Goal: Task Accomplishment & Management: Manage account settings

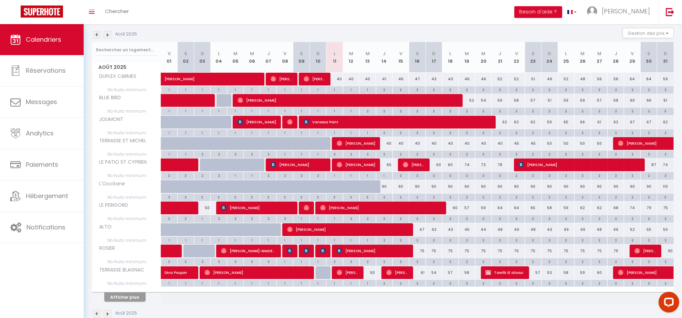
scroll to position [86, 0]
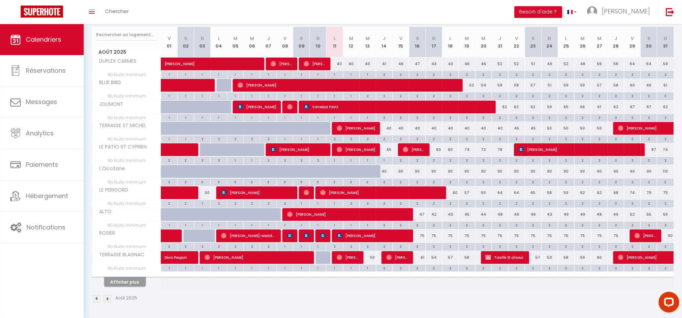
click at [116, 281] on button "Afficher plus" at bounding box center [124, 281] width 41 height 9
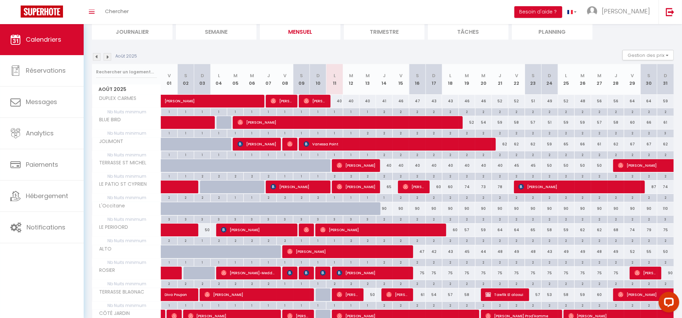
scroll to position [28, 0]
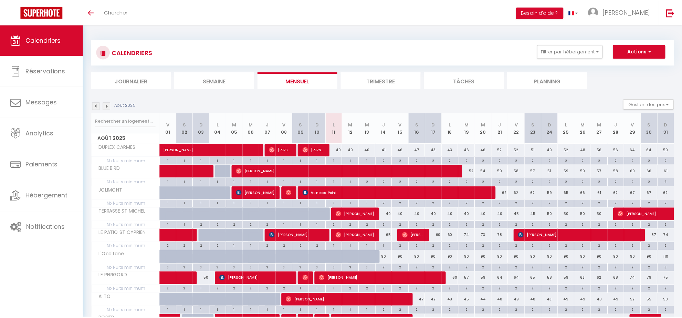
scroll to position [87, 0]
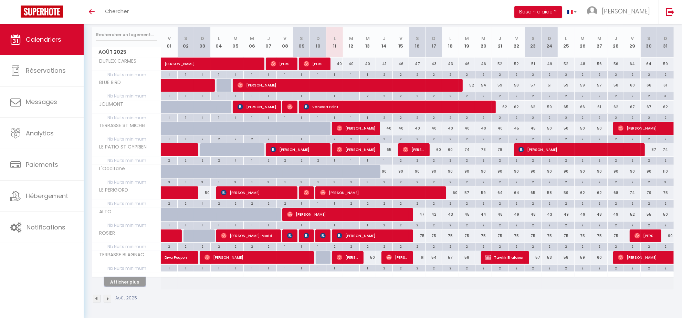
click at [139, 282] on button "Afficher plus" at bounding box center [124, 281] width 41 height 9
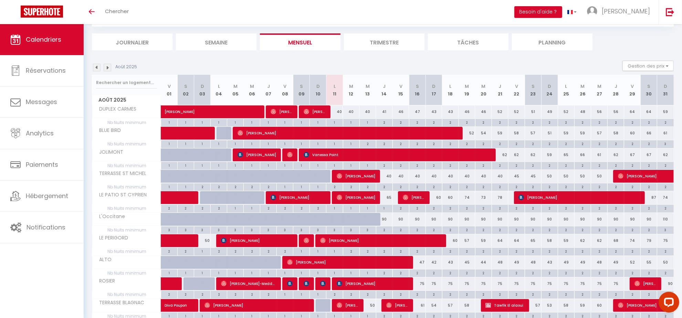
scroll to position [0, 0]
